Goal: Register for event/course

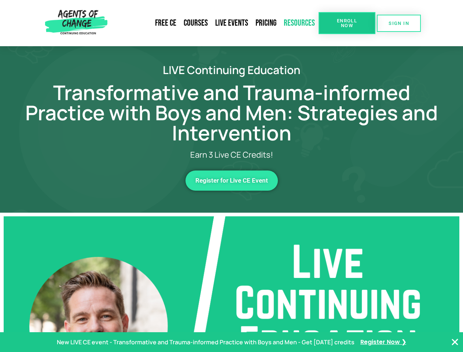
click at [300, 23] on link "Resources" at bounding box center [299, 23] width 39 height 17
click at [347, 23] on span "Enroll Now" at bounding box center [347, 23] width 33 height 10
click at [399, 23] on span "SIGN IN" at bounding box center [399, 23] width 21 height 5
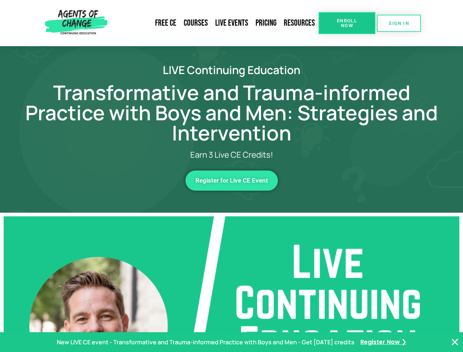
click at [232, 180] on span "Register for Live CE Event" at bounding box center [232, 181] width 73 height 6
click at [231, 342] on p "New LIVE CE event - Transformative and Trauma-informed Practice with Boys and M…" at bounding box center [206, 342] width 298 height 11
click at [455, 342] on icon "Close Banner" at bounding box center [455, 342] width 9 height 9
